Goal: Task Accomplishment & Management: Use online tool/utility

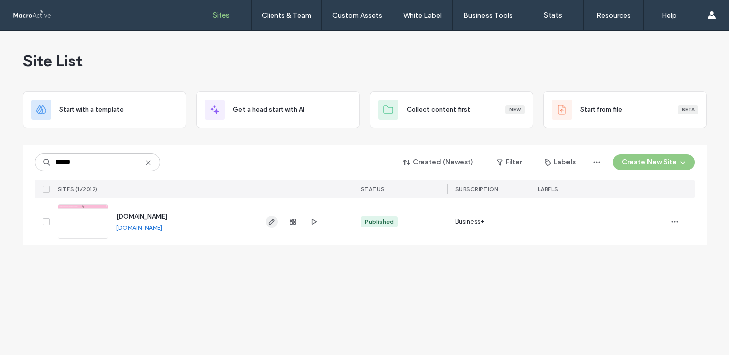
type input "******"
click at [270, 221] on use "button" at bounding box center [271, 221] width 6 height 6
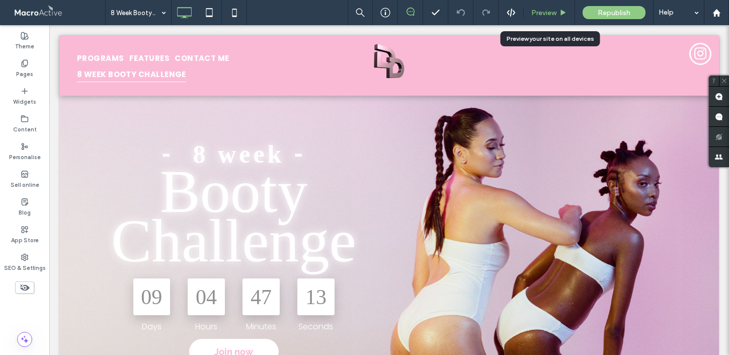
click at [550, 19] on div "Preview" at bounding box center [549, 12] width 51 height 25
click at [545, 16] on span "Preview" at bounding box center [543, 13] width 25 height 9
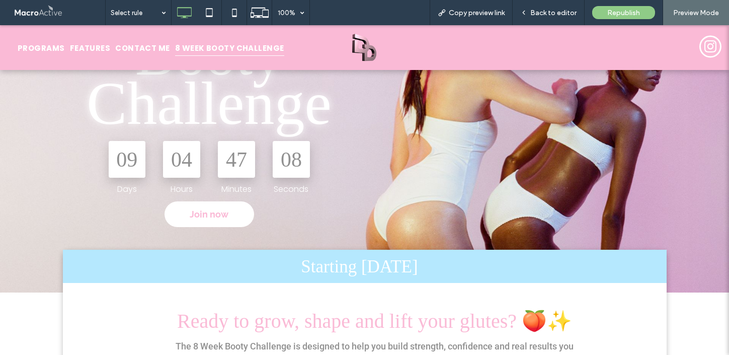
scroll to position [122, 0]
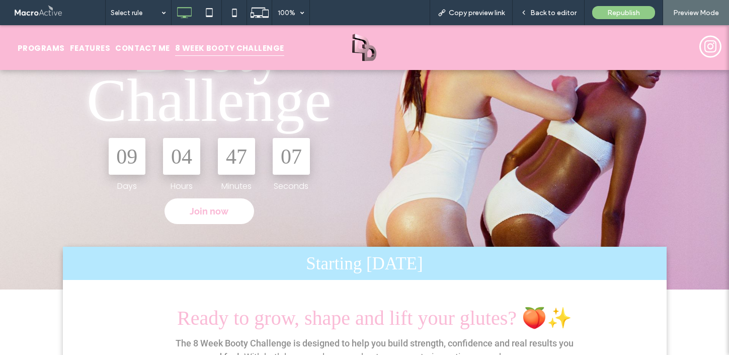
click at [216, 221] on link "Join now" at bounding box center [209, 211] width 90 height 26
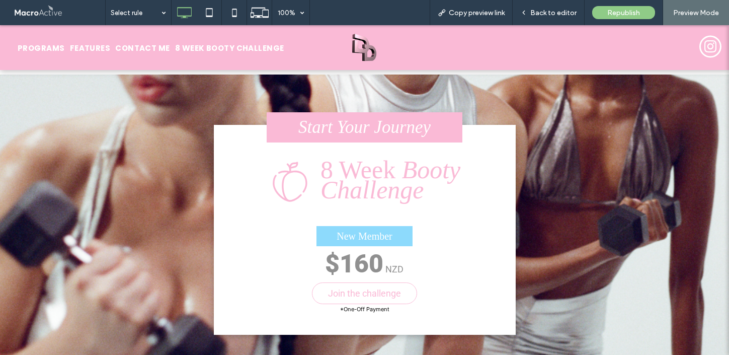
scroll to position [1082, 0]
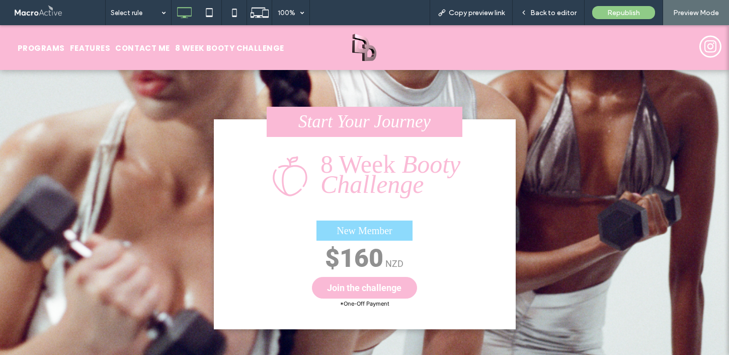
click at [374, 292] on span "Join the challenge" at bounding box center [364, 287] width 74 height 11
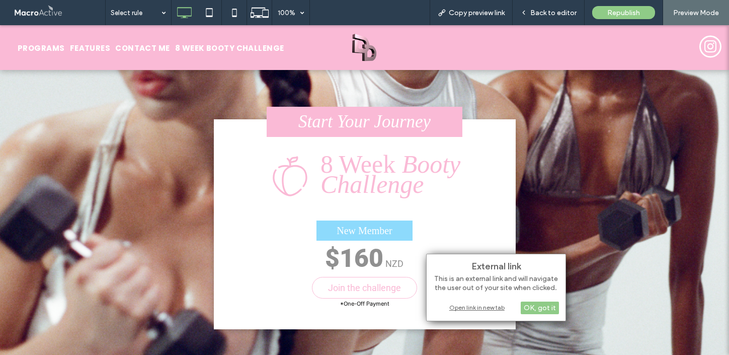
click at [452, 308] on div "Open link in new tab" at bounding box center [496, 307] width 126 height 11
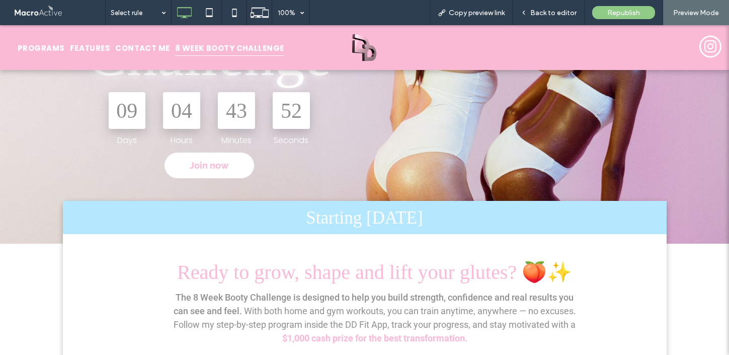
scroll to position [211, 0]
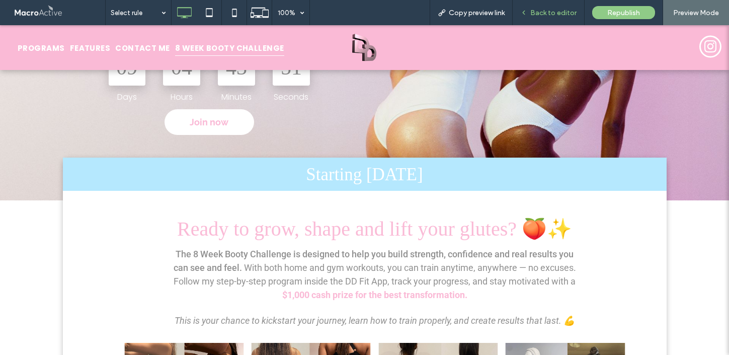
click at [539, 17] on div "Back to editor" at bounding box center [548, 12] width 72 height 25
click at [544, 12] on span "Back to editor" at bounding box center [553, 13] width 46 height 9
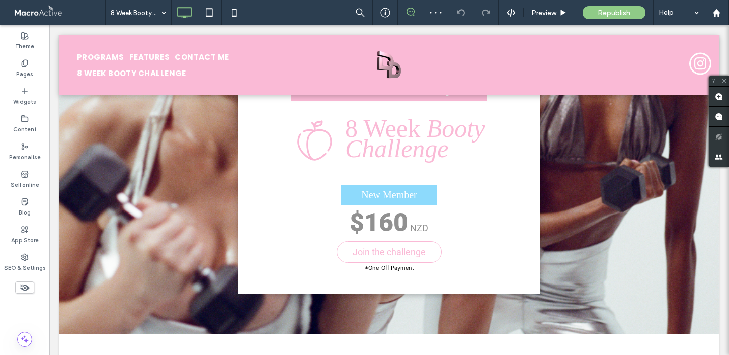
scroll to position [1171, 0]
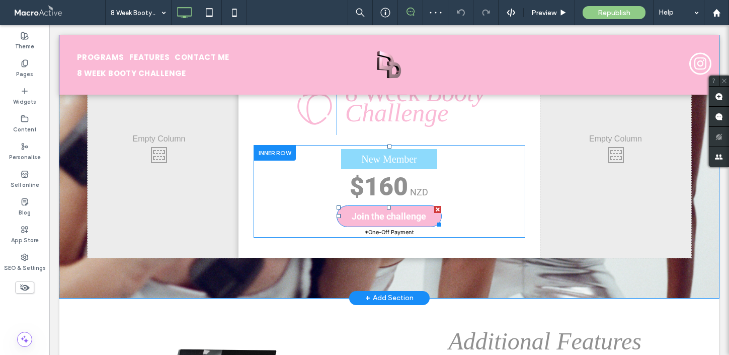
click at [387, 220] on span "Join the challenge" at bounding box center [389, 216] width 74 height 11
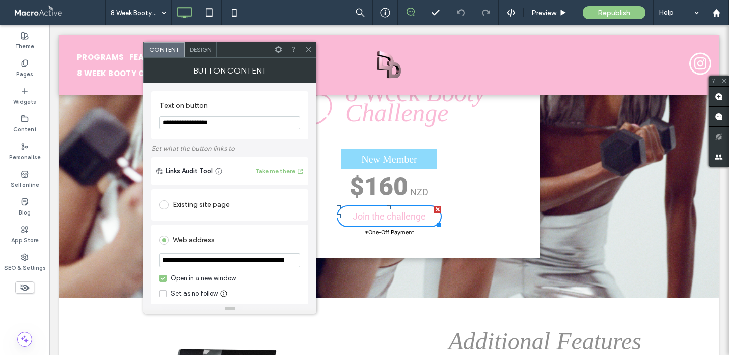
drag, startPoint x: 159, startPoint y: 263, endPoint x: 313, endPoint y: 266, distance: 153.9
click at [313, 266] on div "**********" at bounding box center [229, 193] width 173 height 220
paste input "url"
type input "**********"
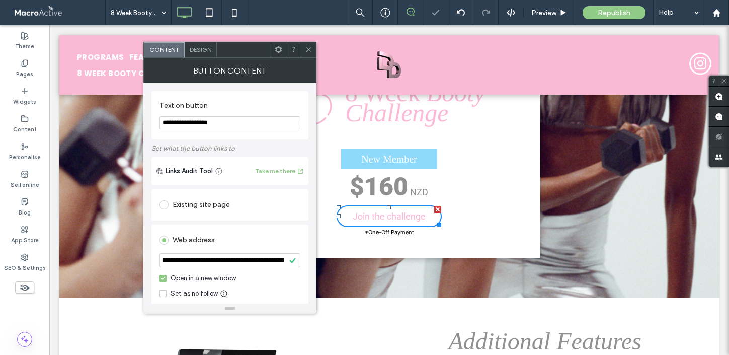
click at [308, 53] on icon at bounding box center [309, 50] width 8 height 8
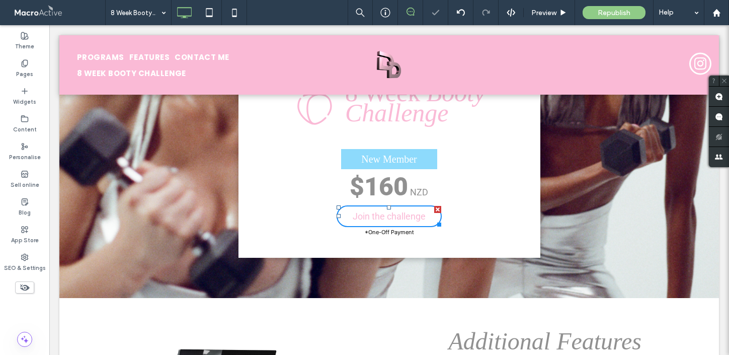
scroll to position [0, 0]
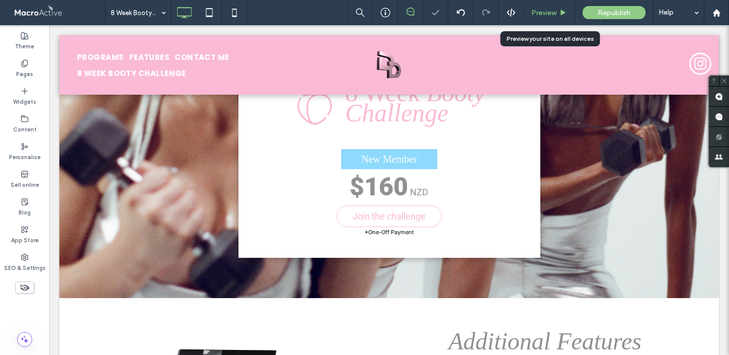
click at [558, 16] on div "Preview" at bounding box center [549, 13] width 51 height 9
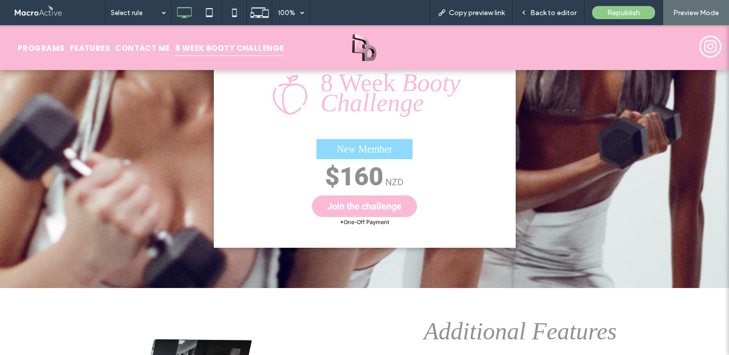
click at [349, 211] on span "Join the challenge" at bounding box center [364, 206] width 74 height 11
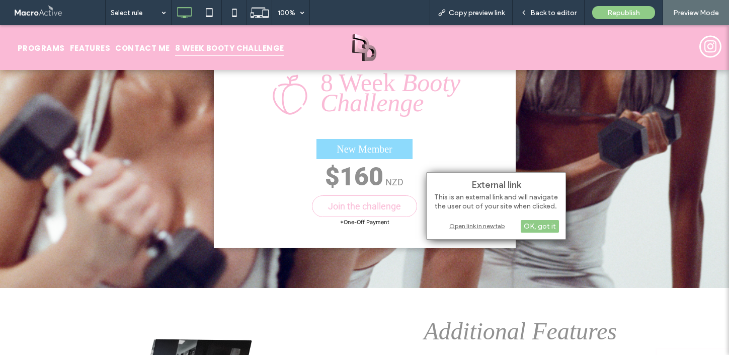
click at [481, 227] on div "Open link in new tab" at bounding box center [496, 225] width 126 height 11
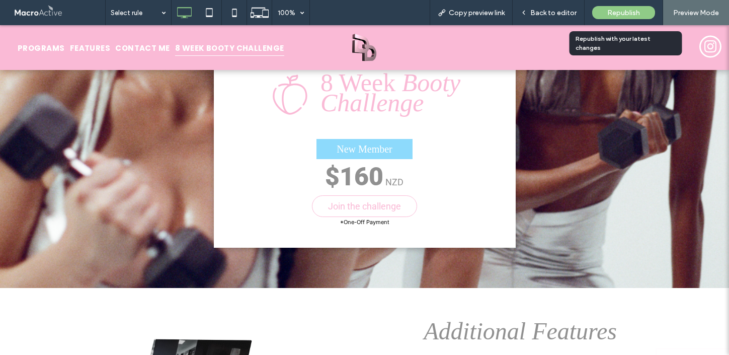
click at [623, 10] on span "Republish" at bounding box center [623, 13] width 33 height 9
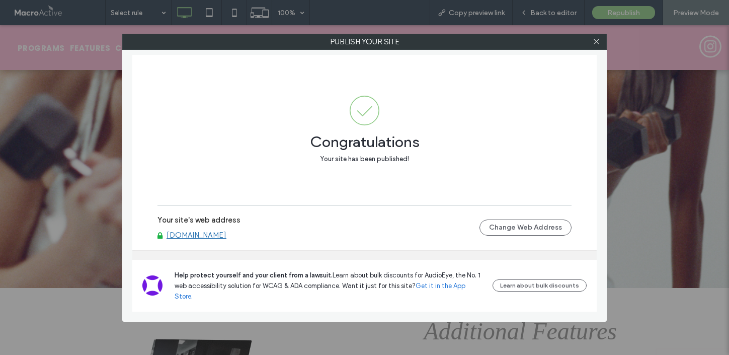
click at [221, 239] on link "www.dakotadavidson.com" at bounding box center [196, 234] width 60 height 9
click at [596, 42] on use at bounding box center [595, 41] width 5 height 5
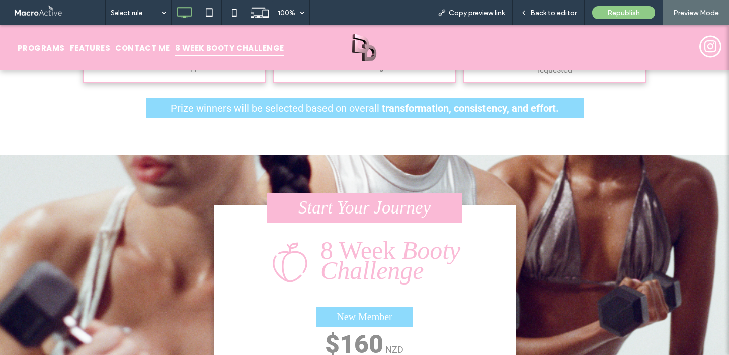
scroll to position [985, 0]
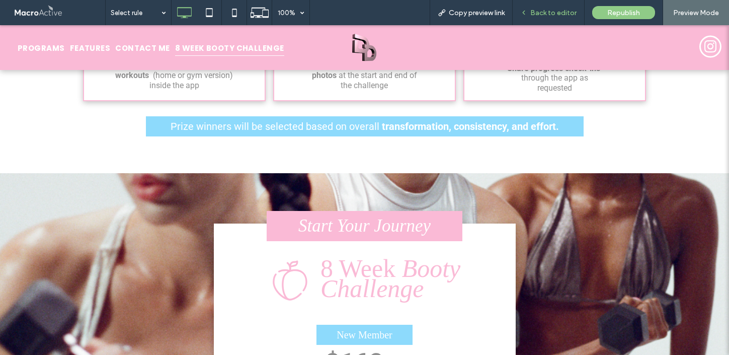
click at [540, 17] on div "Back to editor" at bounding box center [548, 12] width 72 height 25
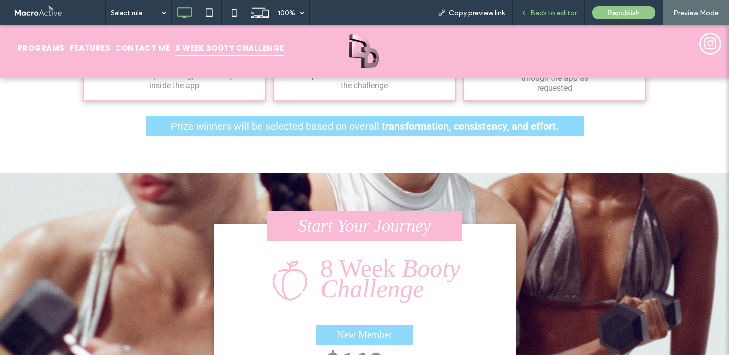
click at [553, 16] on span "Back to editor" at bounding box center [553, 13] width 46 height 9
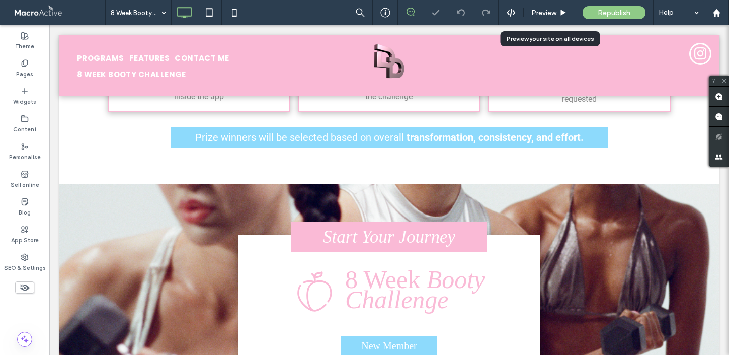
scroll to position [986, 0]
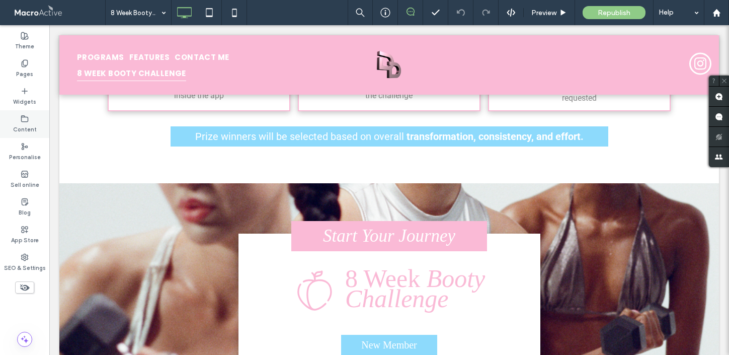
click at [25, 125] on label "Content" at bounding box center [25, 128] width 24 height 11
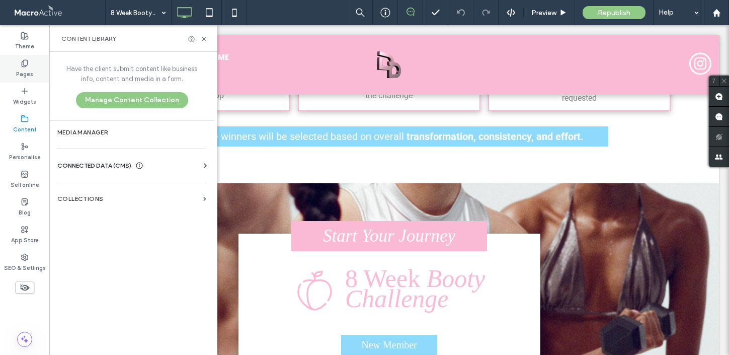
click at [31, 79] on div "Pages" at bounding box center [24, 69] width 49 height 28
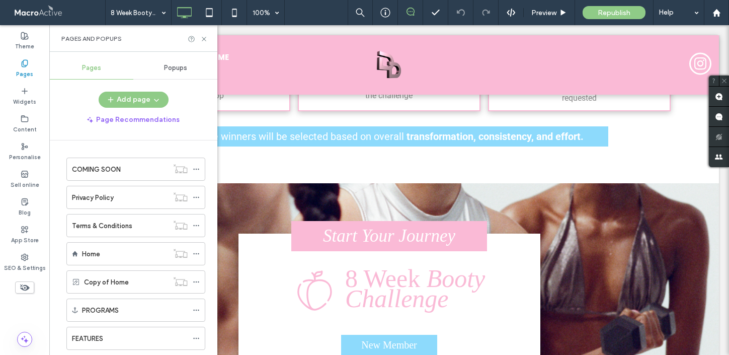
click at [186, 74] on div "Popups" at bounding box center [175, 68] width 84 height 22
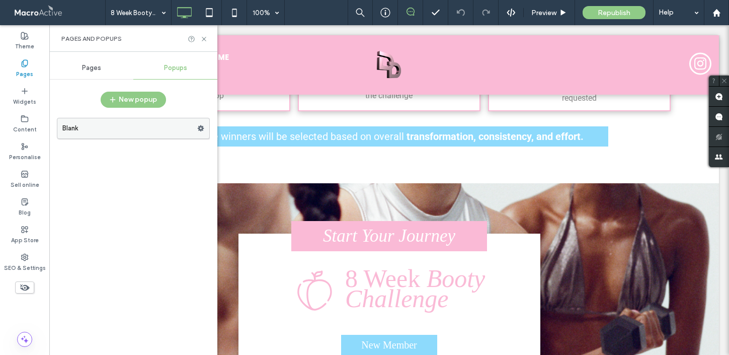
click at [165, 128] on label "Blank" at bounding box center [129, 128] width 135 height 20
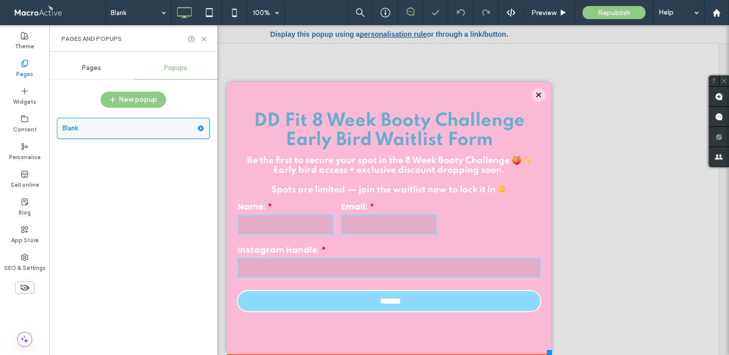
click at [198, 127] on icon at bounding box center [200, 128] width 7 height 7
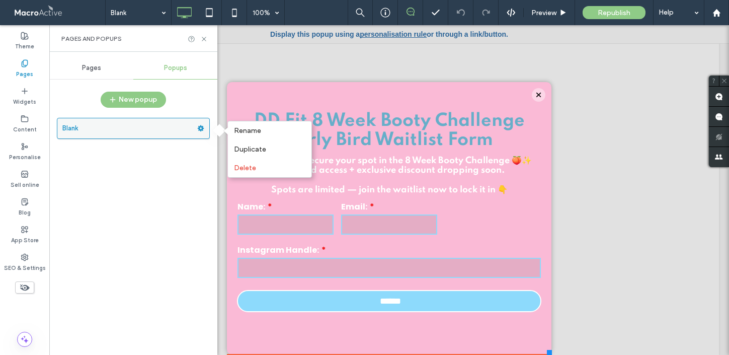
click at [203, 131] on icon at bounding box center [200, 128] width 7 height 7
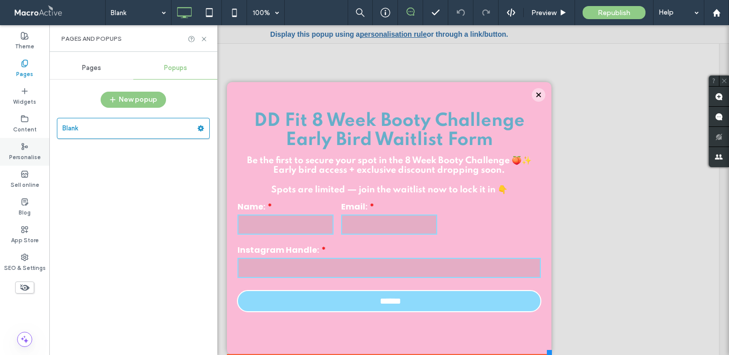
click at [26, 149] on icon at bounding box center [25, 146] width 8 height 8
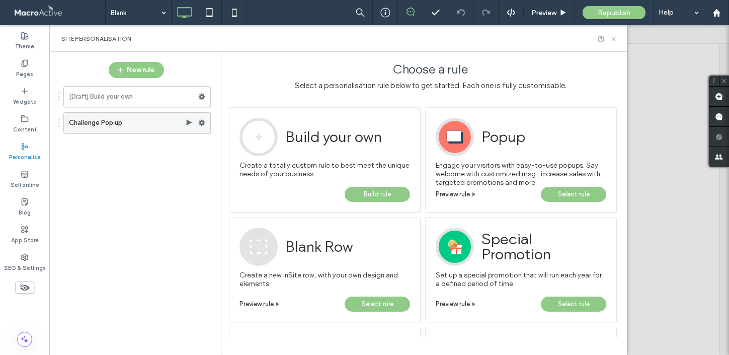
click at [203, 123] on use at bounding box center [202, 123] width 7 height 6
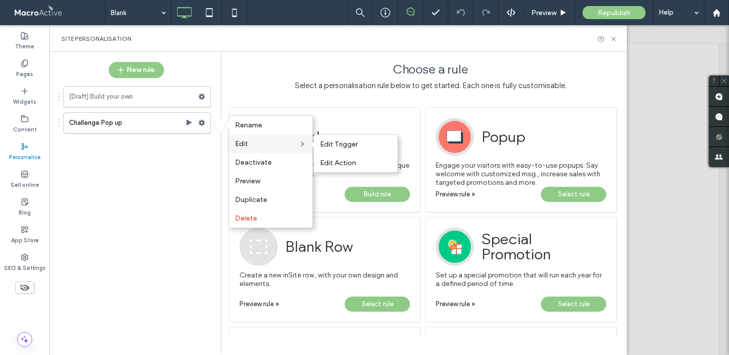
click at [276, 143] on label "Edit" at bounding box center [266, 143] width 63 height 9
click at [332, 146] on span "Edit Trigger" at bounding box center [339, 144] width 38 height 9
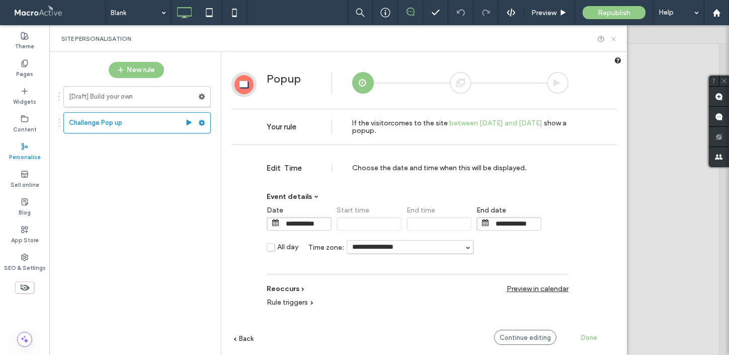
click at [615, 37] on icon at bounding box center [614, 39] width 8 height 8
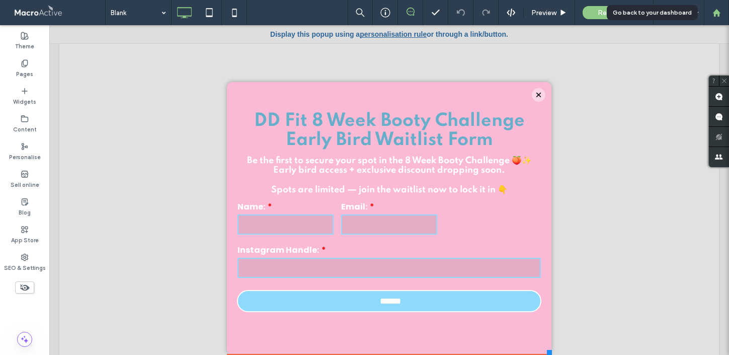
click at [721, 14] on div at bounding box center [716, 13] width 24 height 9
